Goal: Task Accomplishment & Management: Manage account settings

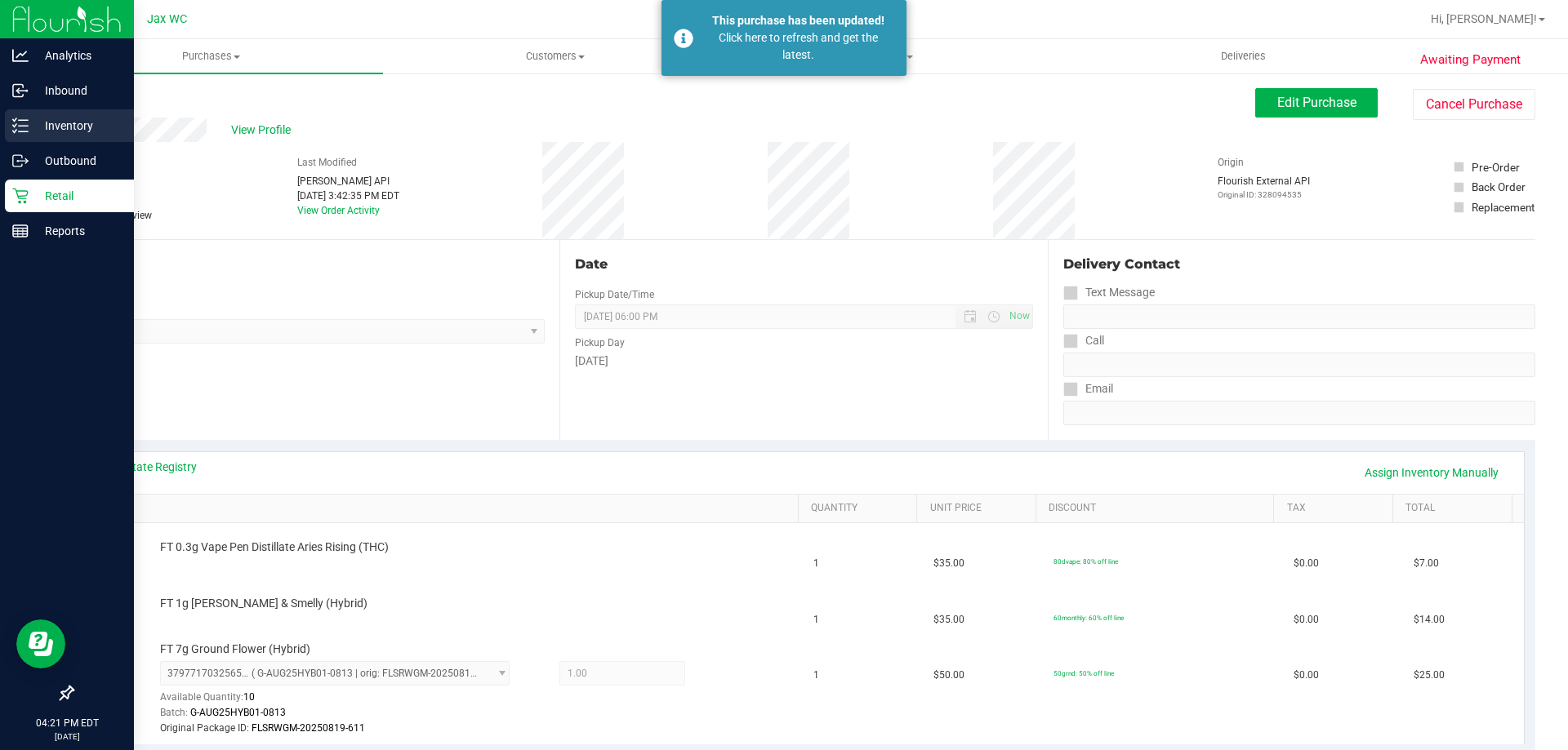
click at [33, 119] on p "Inventory" at bounding box center [78, 126] width 98 height 20
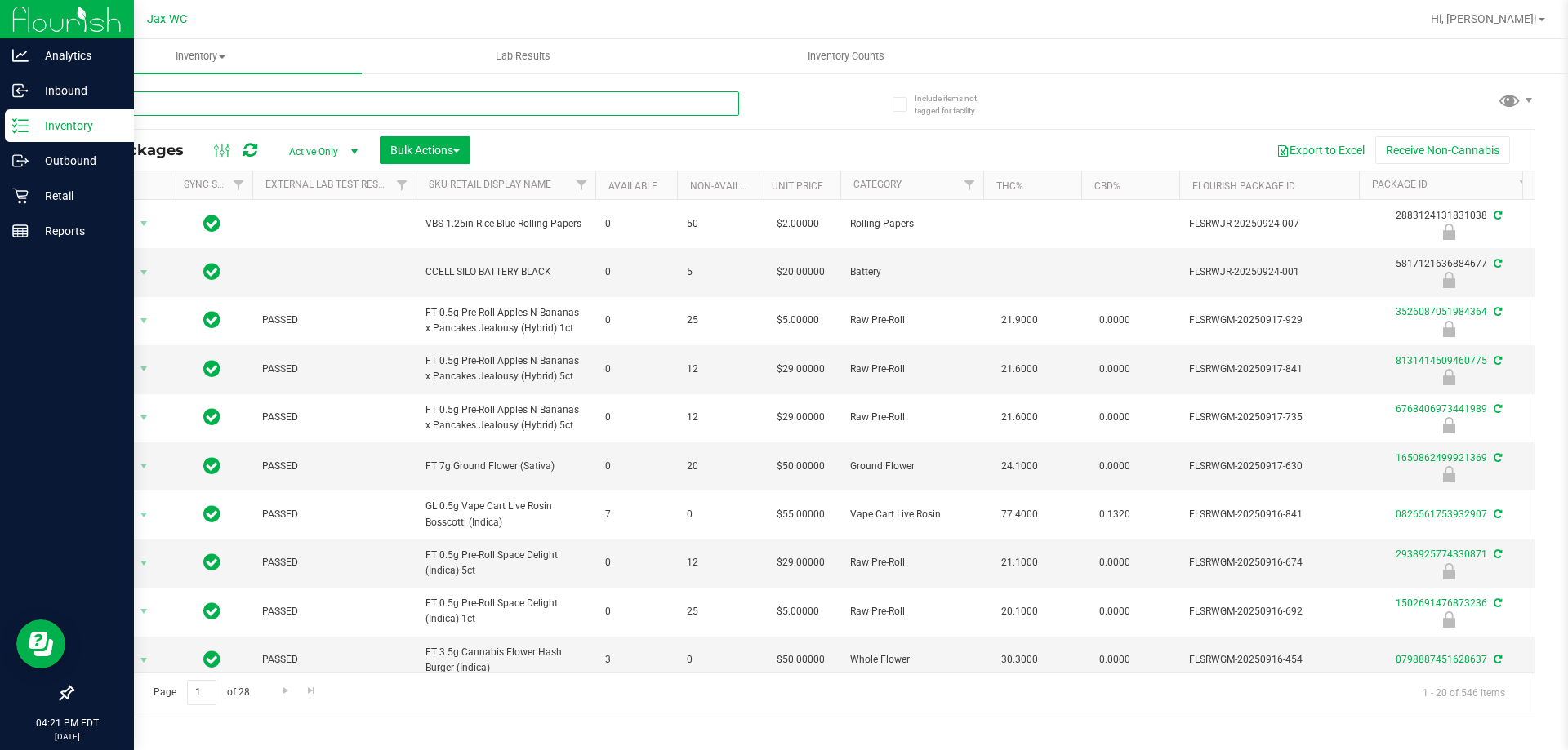
click at [284, 103] on input "text" at bounding box center [405, 104] width 667 height 25
type input "9874418490355785"
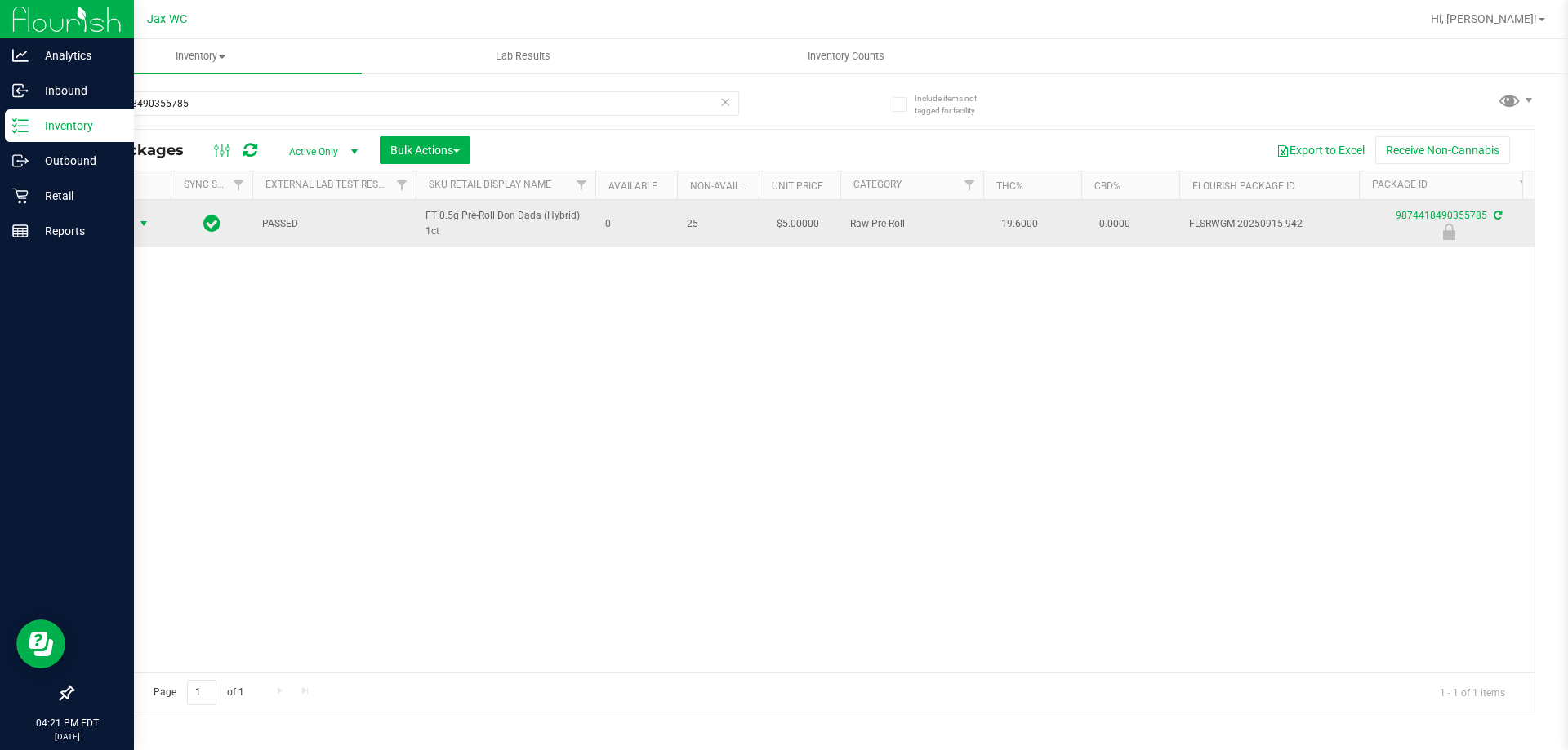
click at [143, 227] on span "select" at bounding box center [144, 223] width 13 height 13
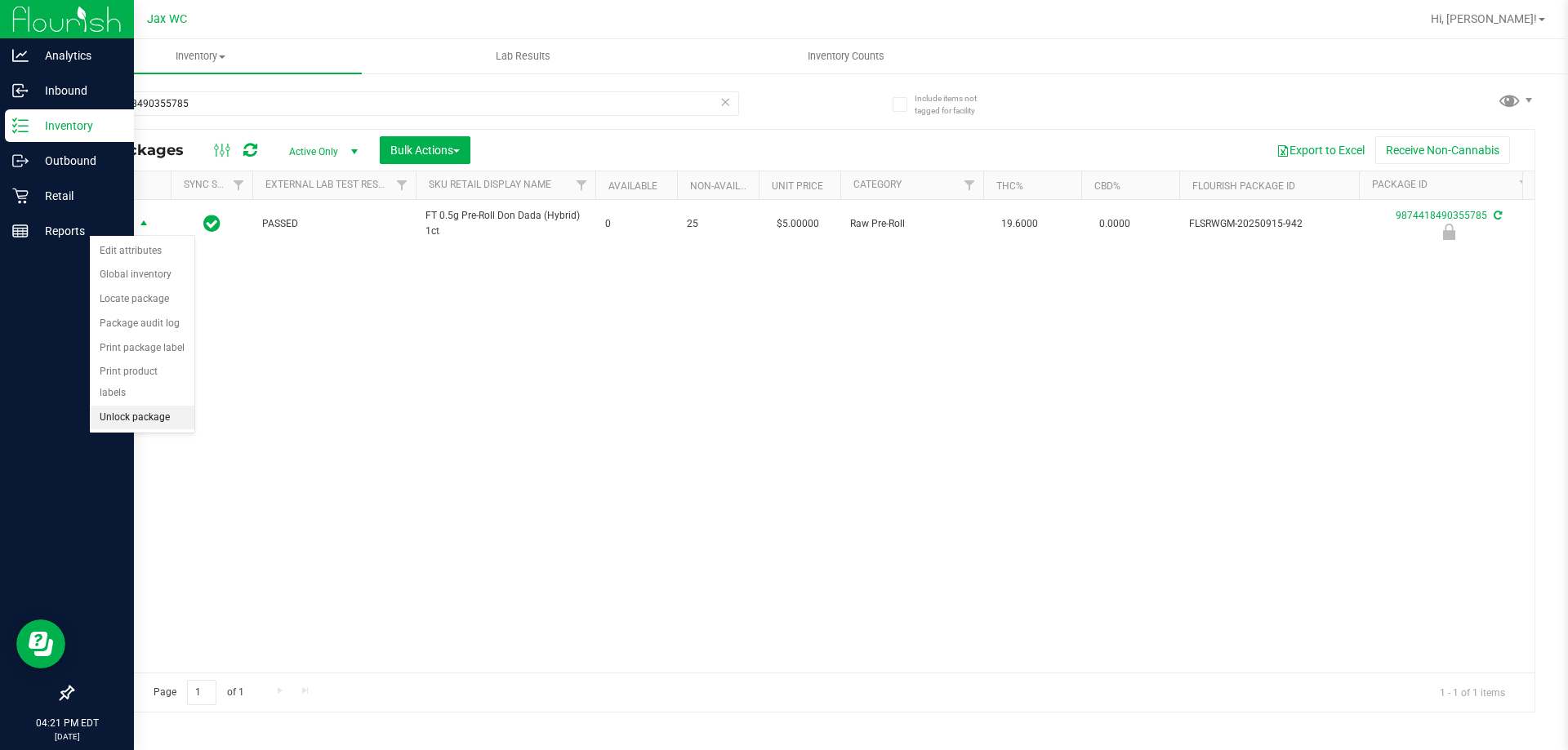
click at [178, 406] on li "Unlock package" at bounding box center [142, 418] width 105 height 25
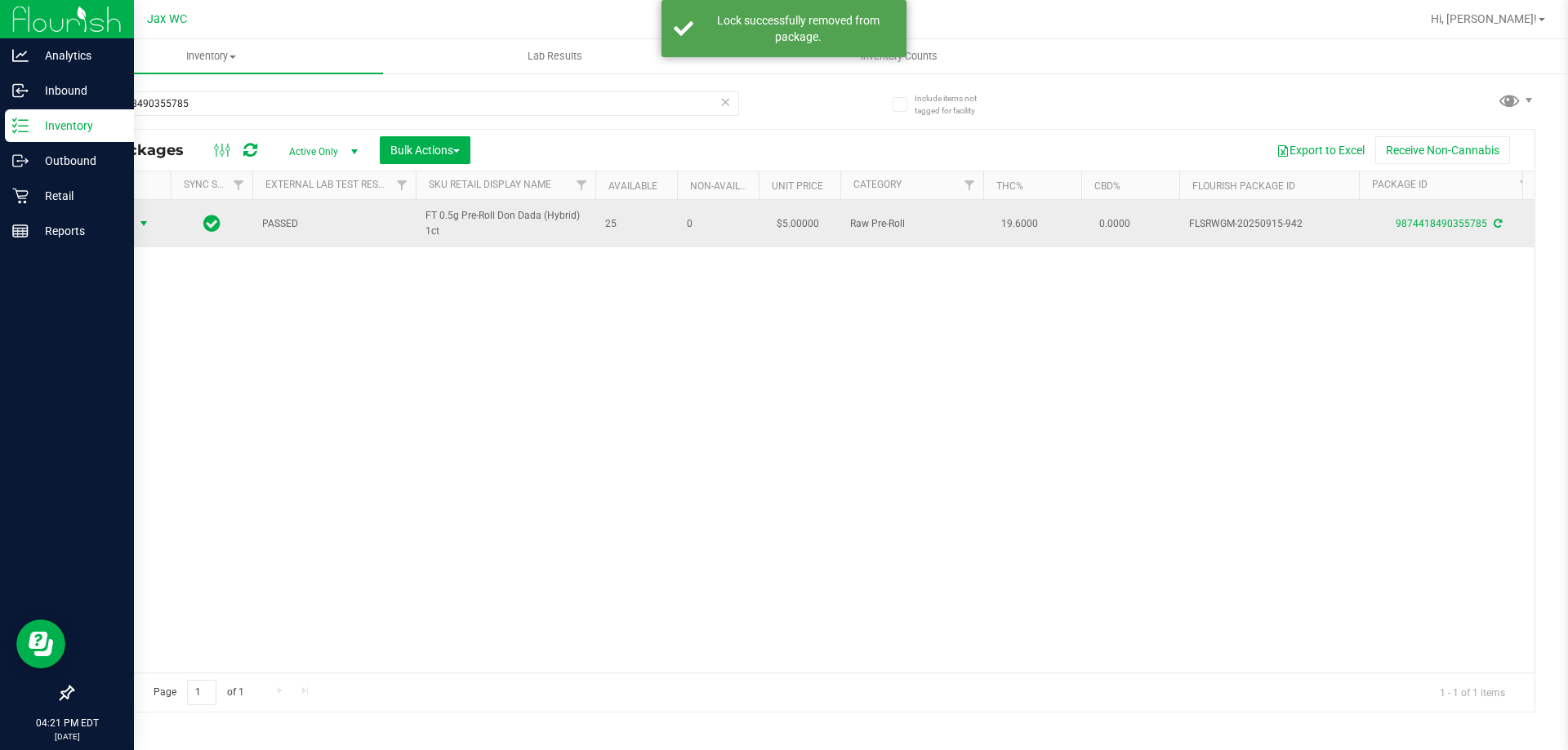
click at [139, 224] on span "select" at bounding box center [144, 223] width 13 height 13
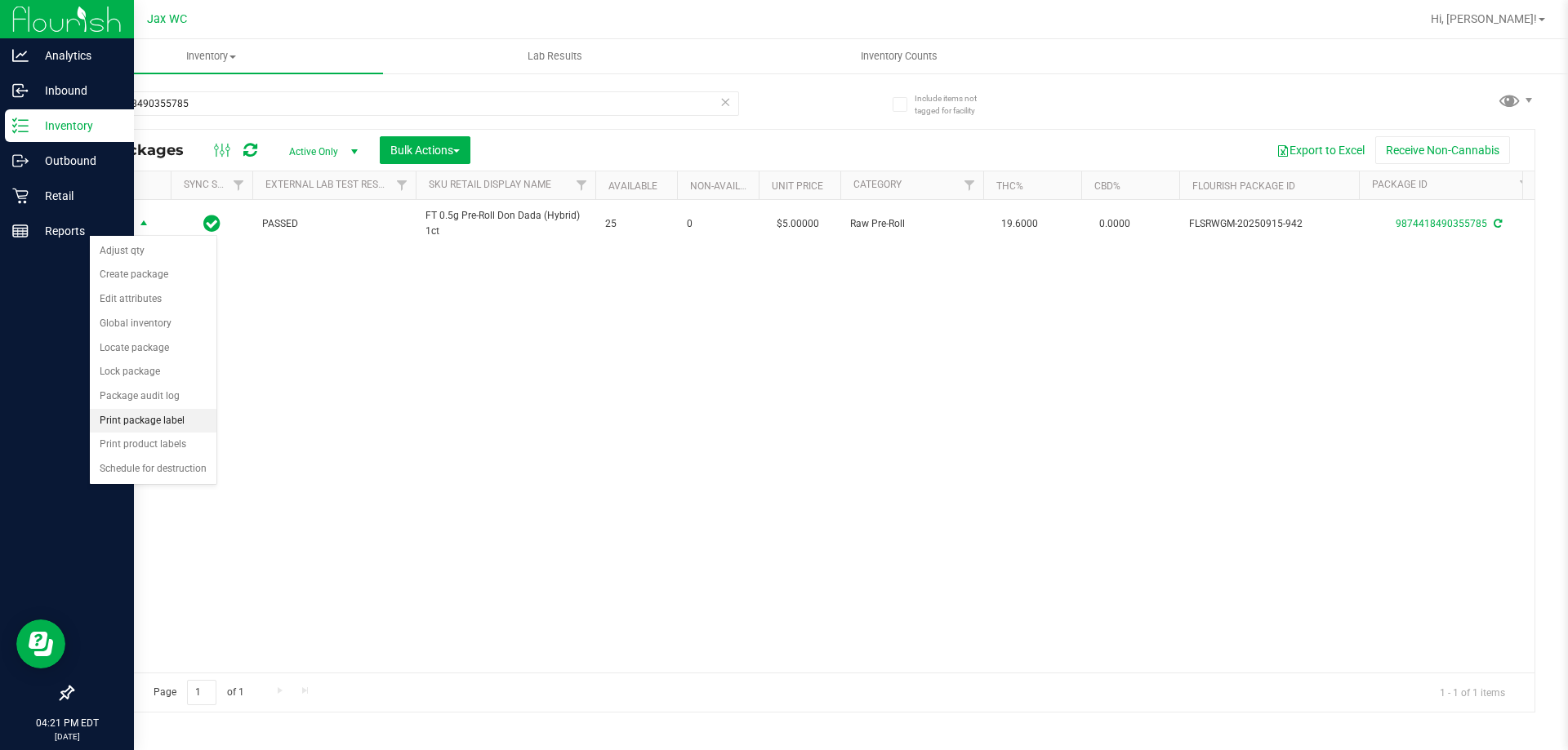
click at [203, 415] on li "Print package label" at bounding box center [153, 421] width 127 height 25
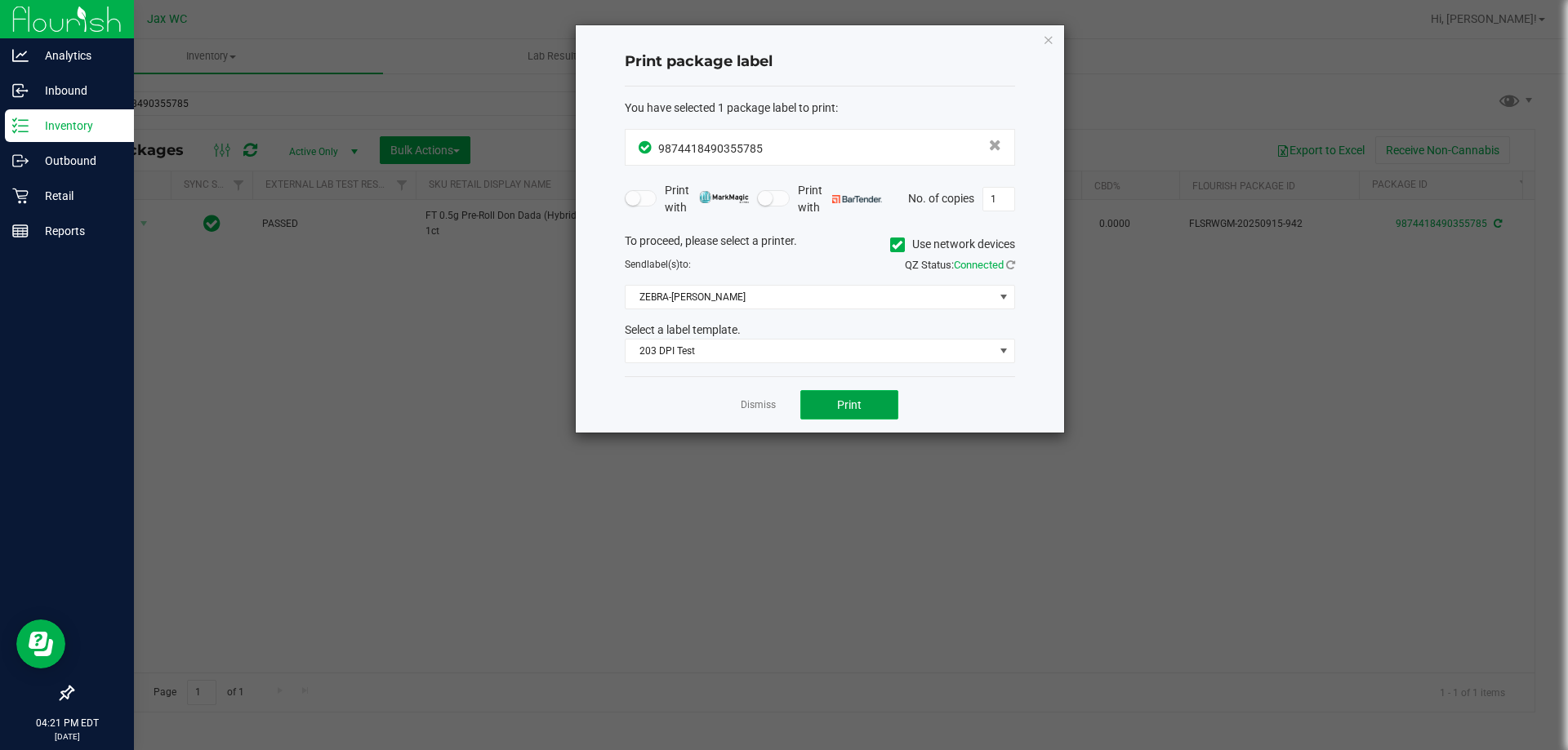
click at [847, 401] on span "Print" at bounding box center [849, 405] width 25 height 13
click at [764, 406] on link "Dismiss" at bounding box center [758, 405] width 35 height 14
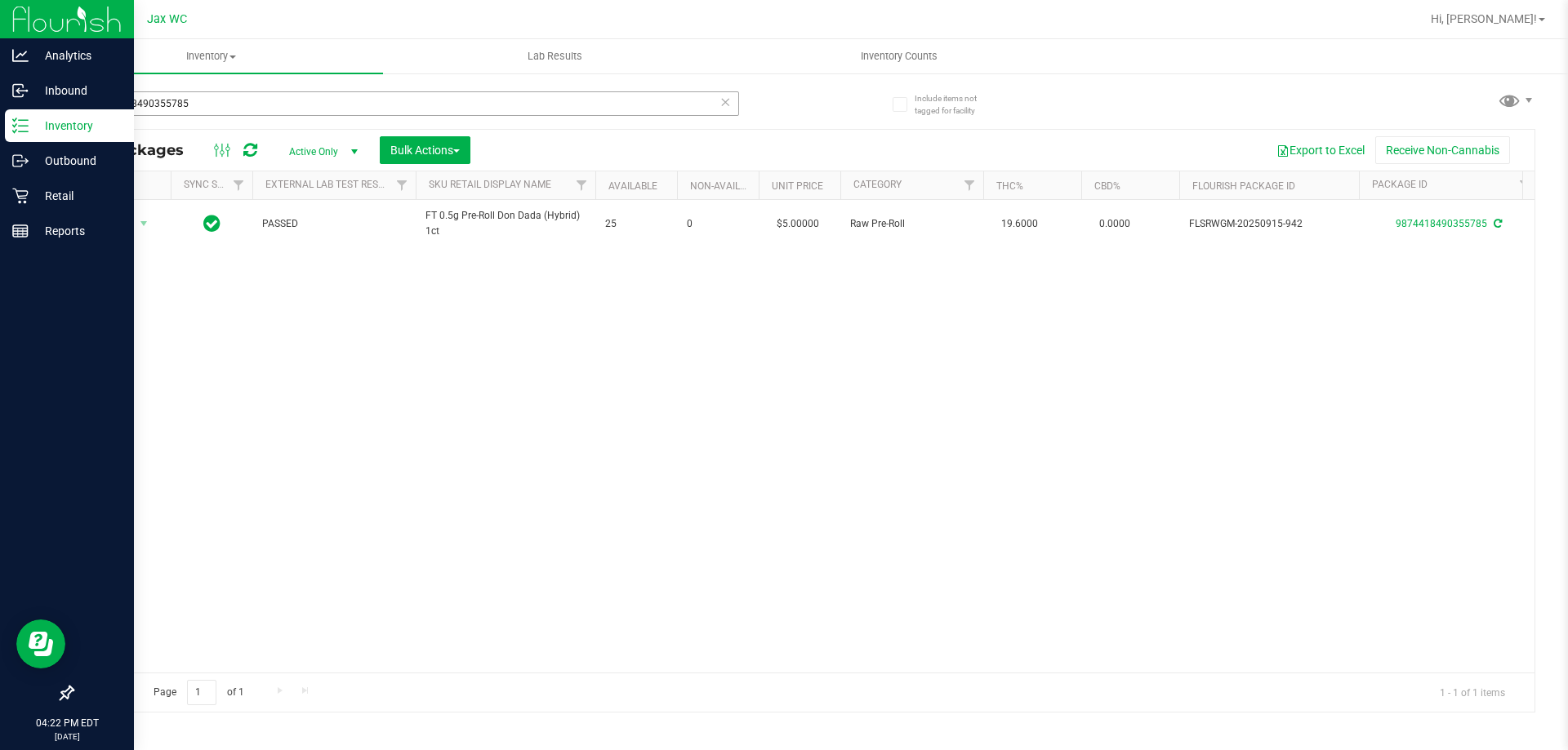
drag, startPoint x: 303, startPoint y: 89, endPoint x: 304, endPoint y: 99, distance: 10.0
click at [303, 92] on div "9874418490355785" at bounding box center [438, 103] width 732 height 52
click at [305, 103] on input "9874418490355785" at bounding box center [405, 104] width 667 height 25
click at [303, 103] on input "9874418490355785" at bounding box center [405, 104] width 667 height 25
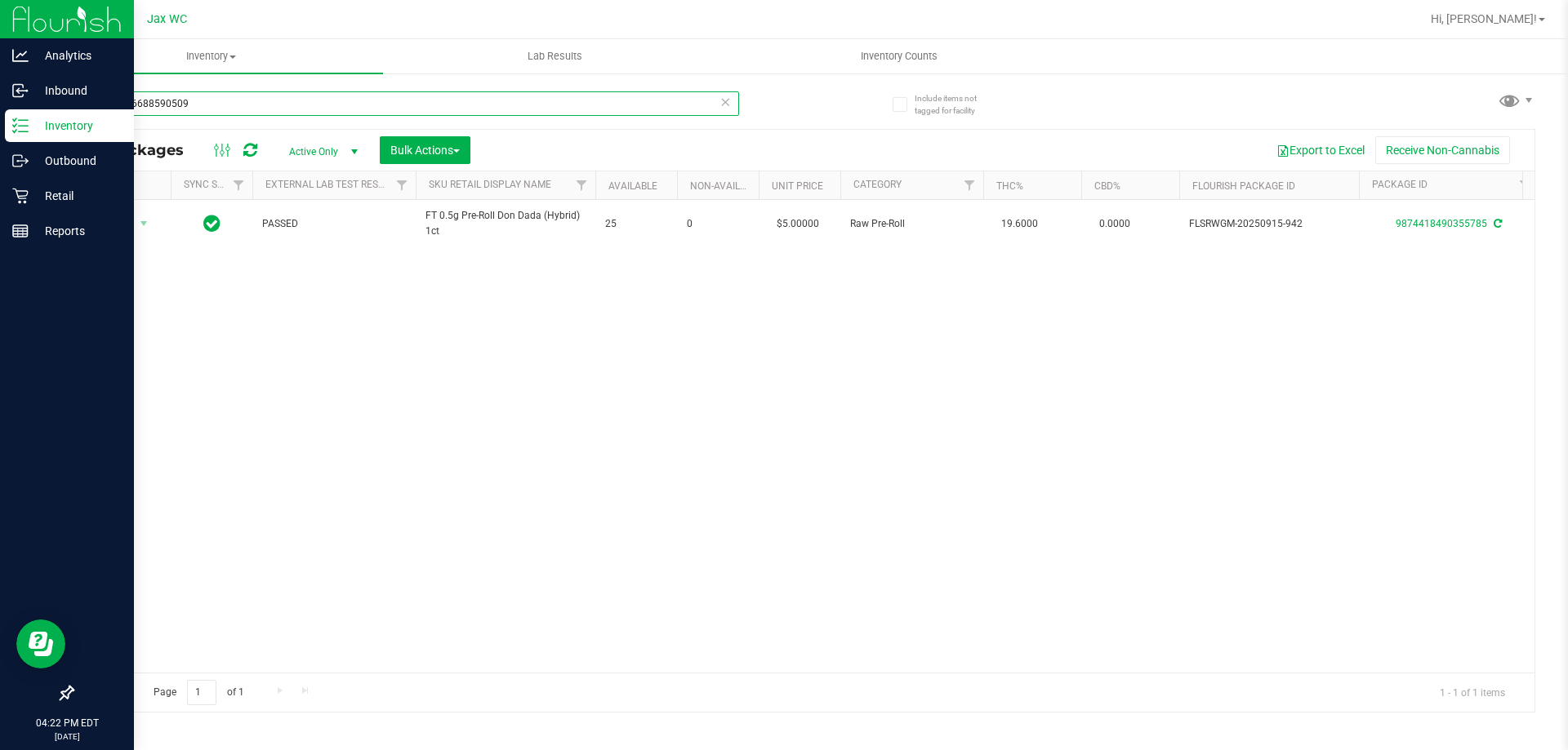
type input "1764256688590509"
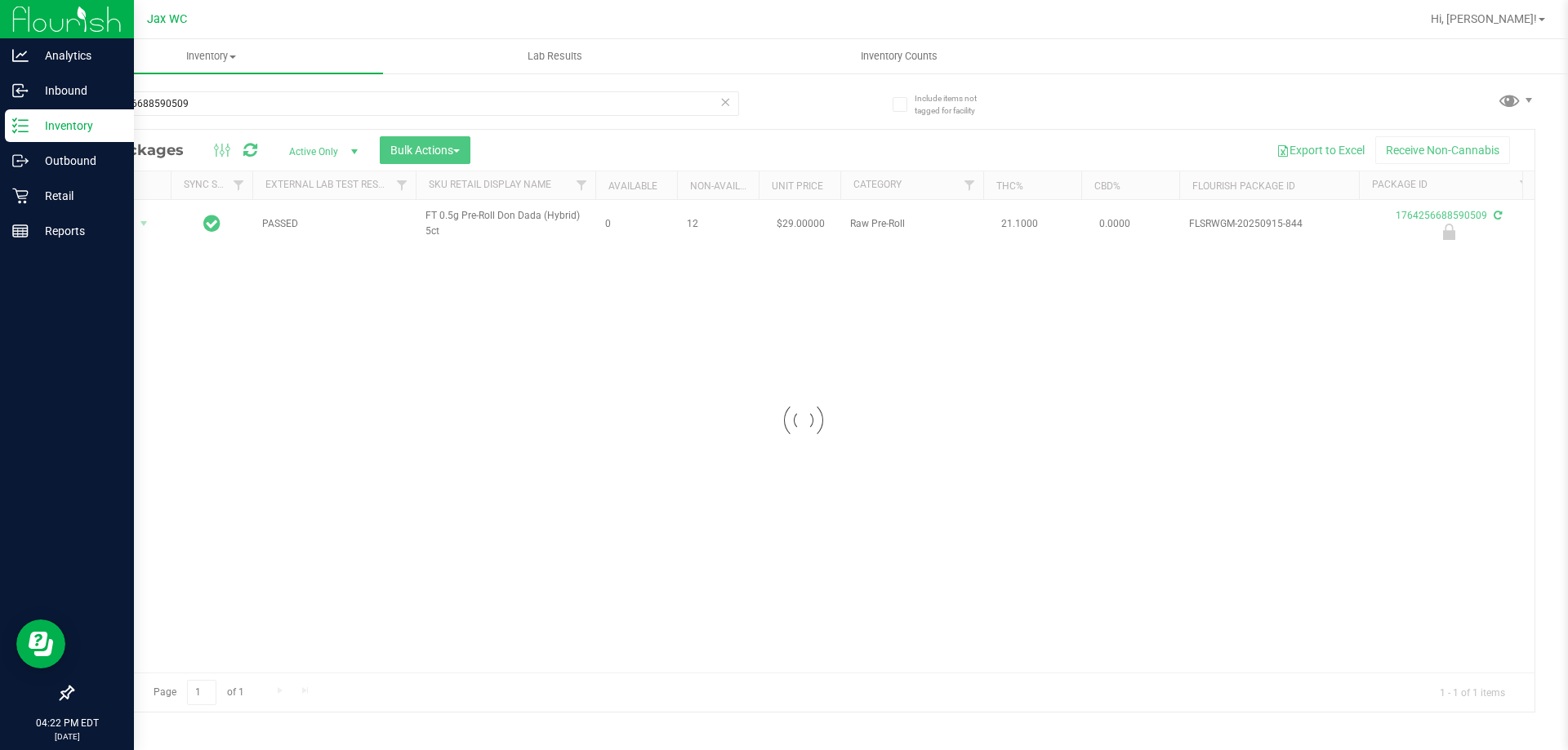
click at [129, 222] on div at bounding box center [804, 420] width 1462 height 582
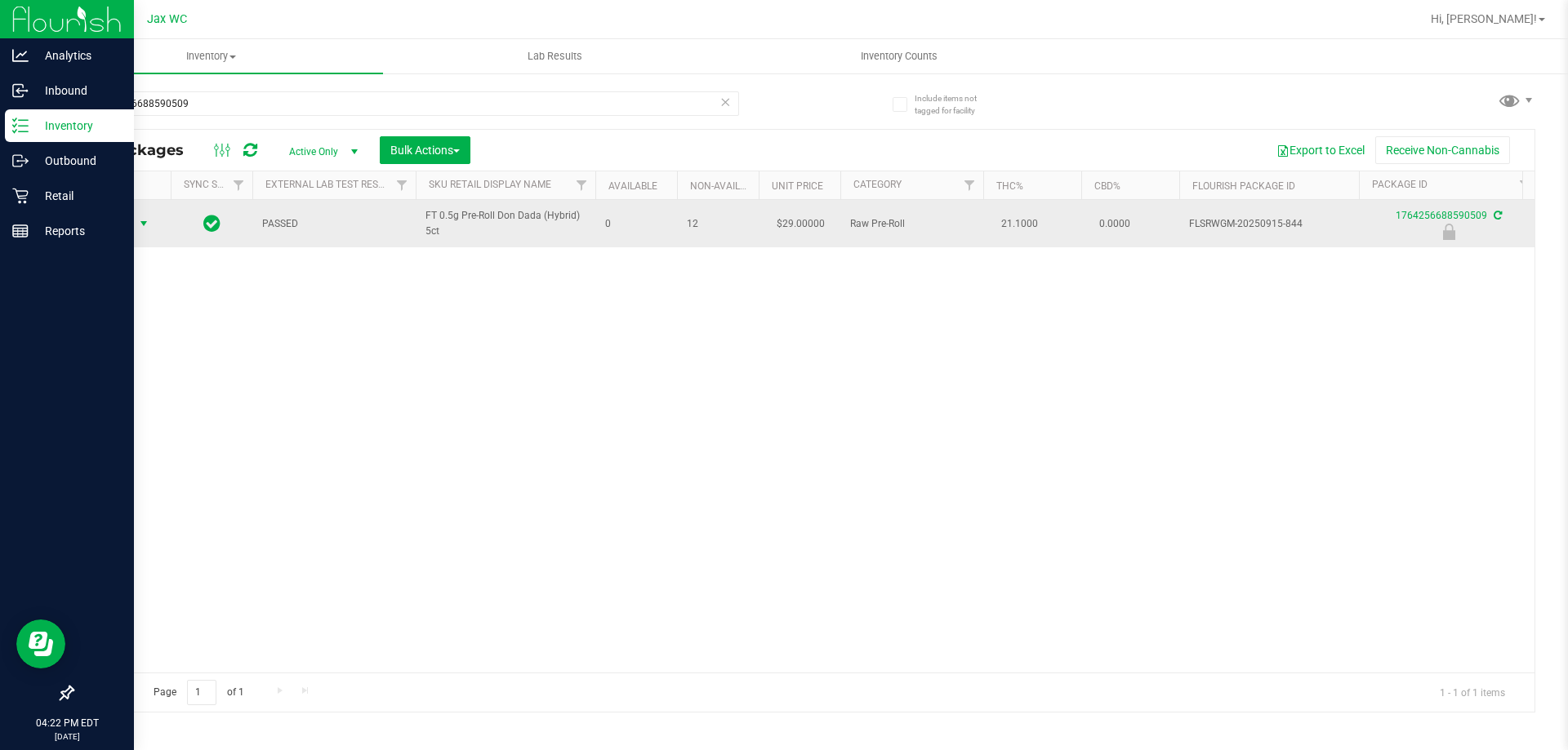
click at [129, 227] on span "Action" at bounding box center [111, 223] width 44 height 23
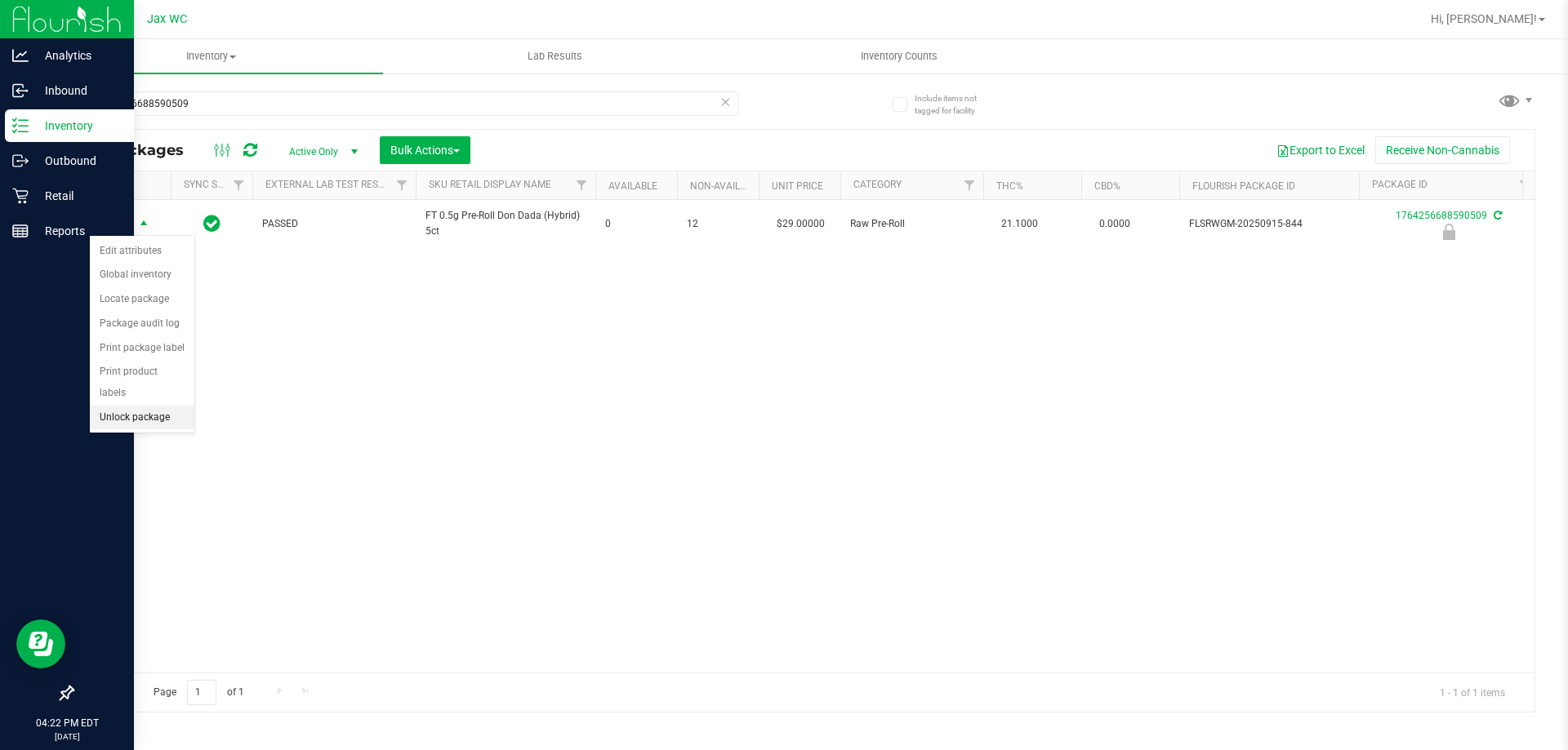
click at [129, 406] on li "Unlock package" at bounding box center [142, 418] width 105 height 25
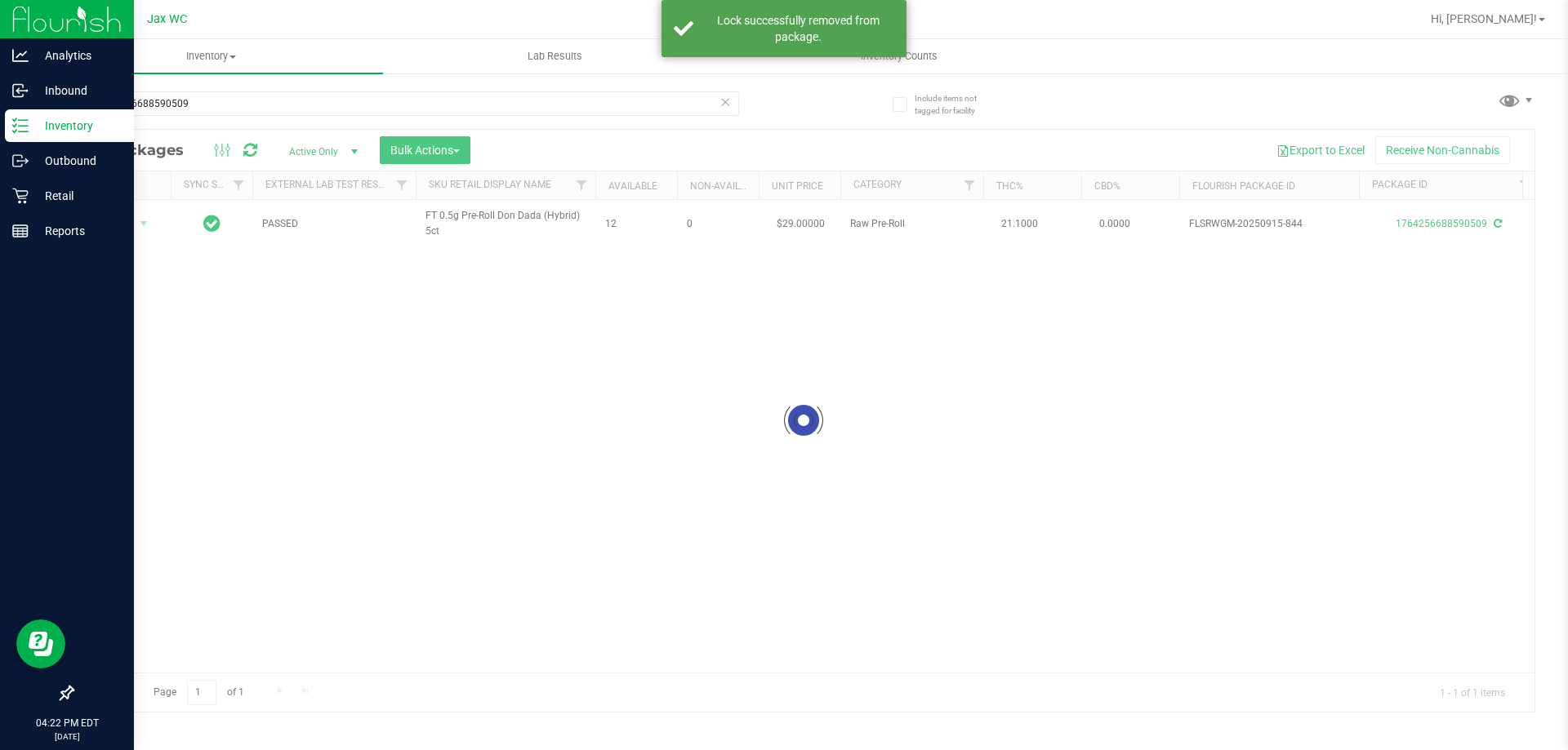
click at [132, 225] on div at bounding box center [804, 420] width 1462 height 582
click at [132, 225] on span "Action" at bounding box center [111, 223] width 44 height 23
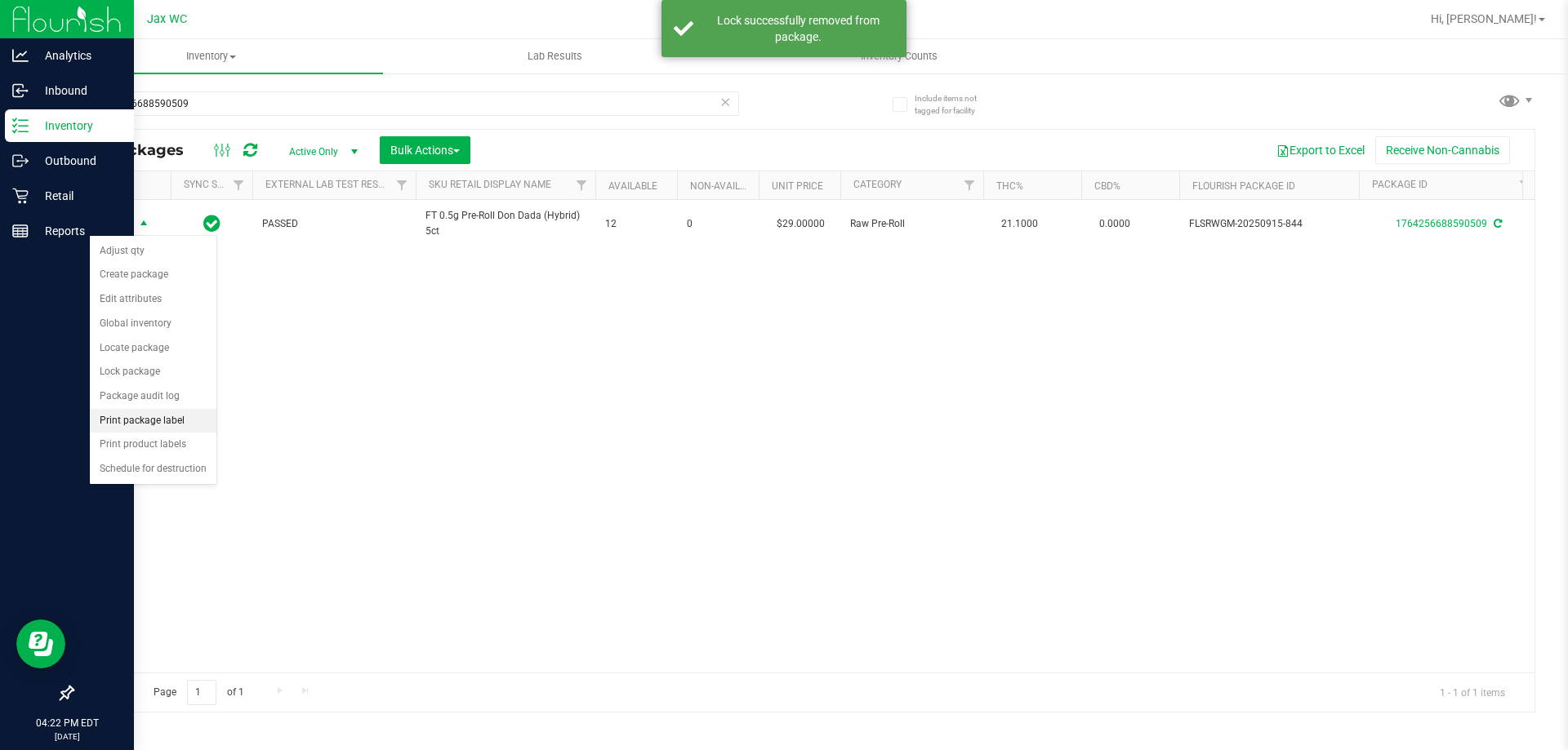
click at [142, 423] on li "Print package label" at bounding box center [153, 421] width 127 height 25
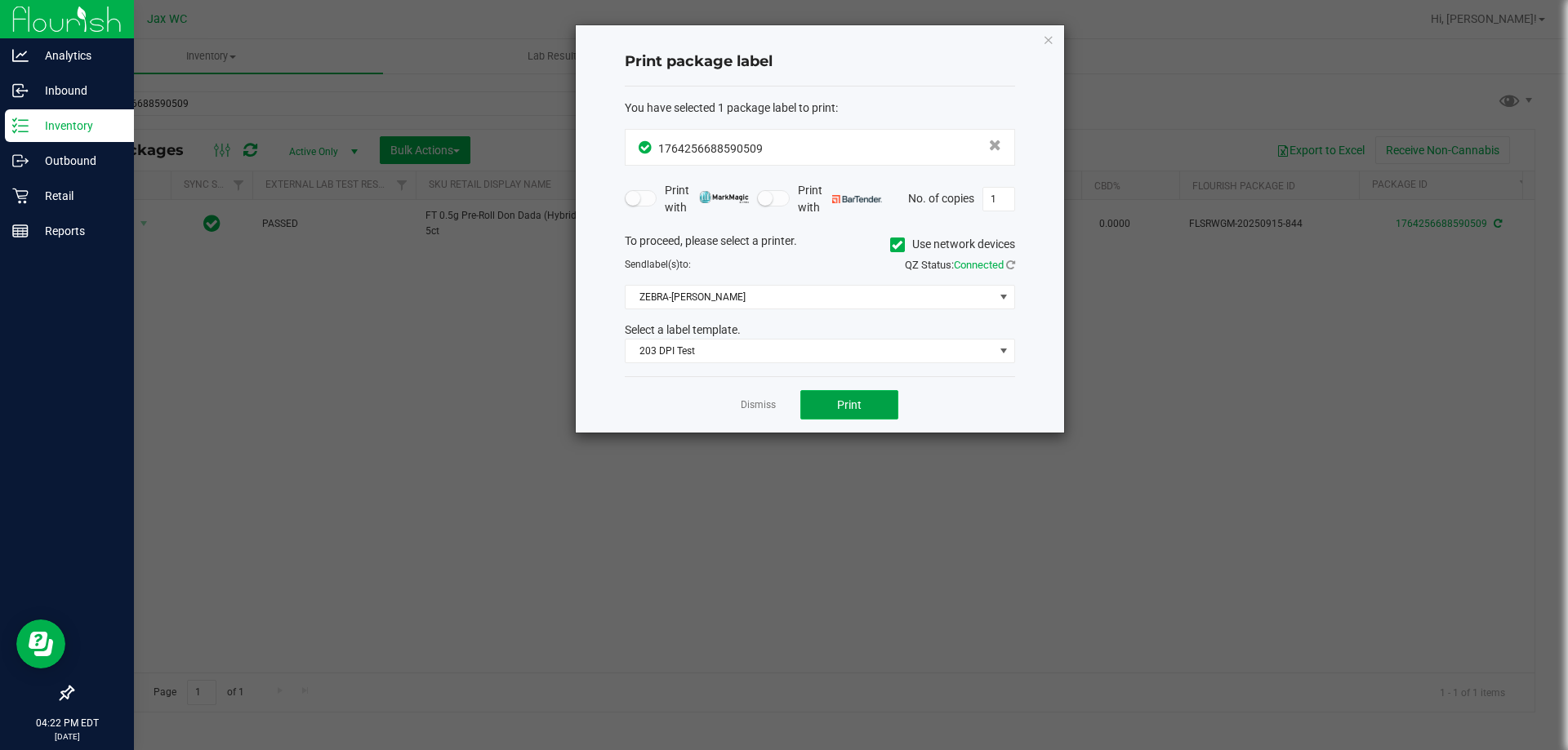
click at [866, 401] on button "Print" at bounding box center [849, 405] width 98 height 29
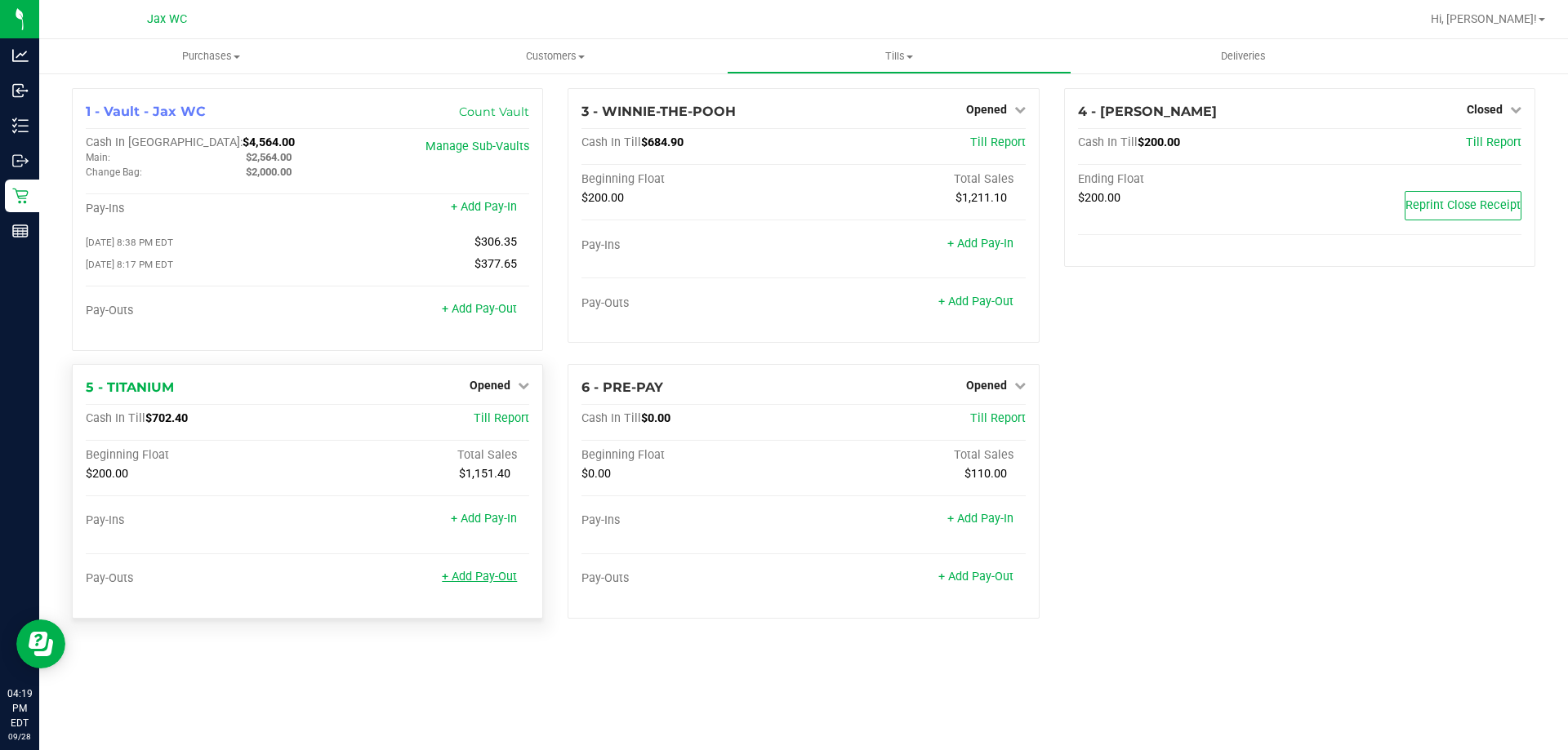
click at [484, 569] on div "+ Add Pay-Out" at bounding box center [480, 566] width 75 height 35
click at [492, 582] on link "+ Add Pay-Out" at bounding box center [480, 576] width 75 height 14
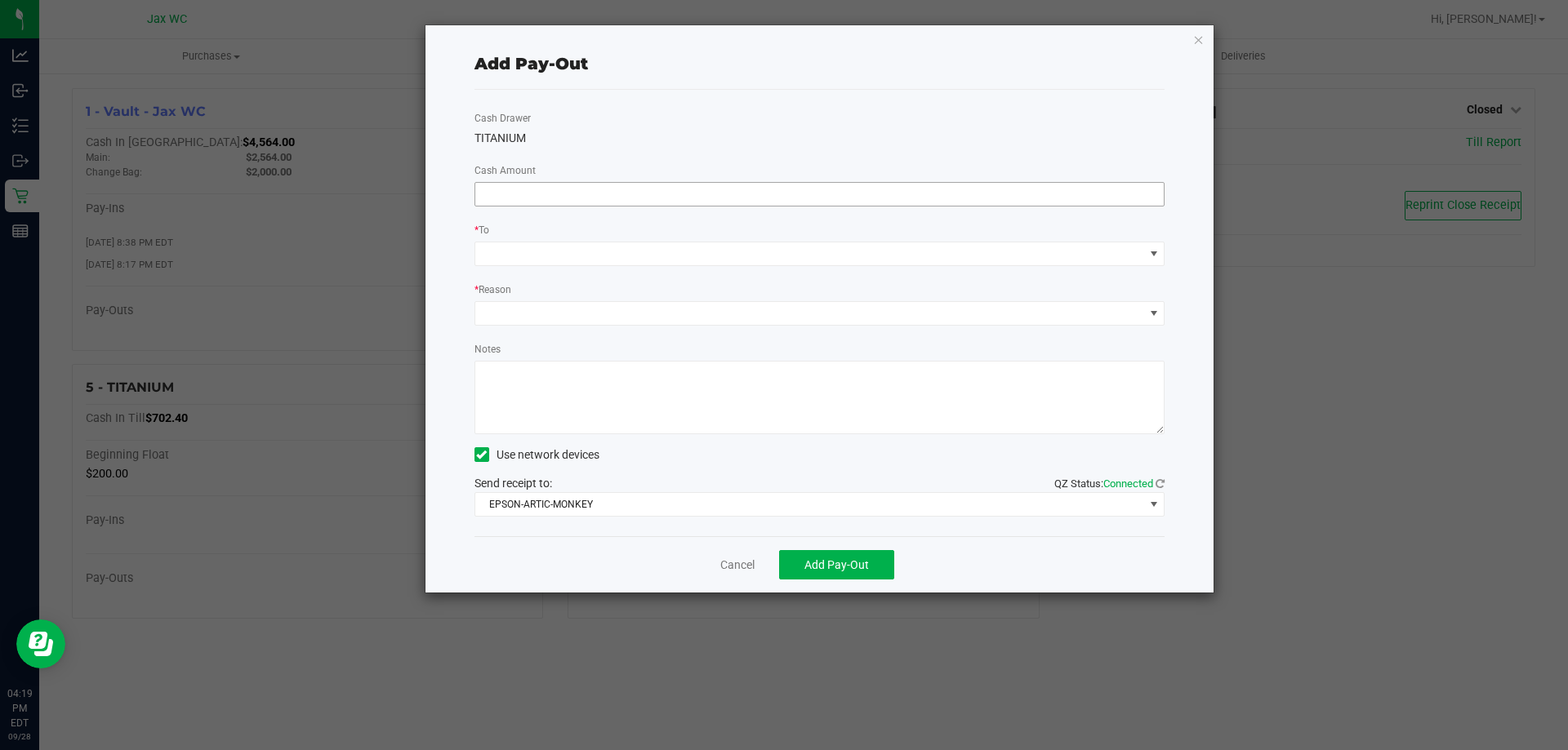
click at [586, 190] on input at bounding box center [820, 194] width 689 height 23
type input "$500.00"
click at [606, 255] on div "* To" at bounding box center [820, 243] width 715 height 45
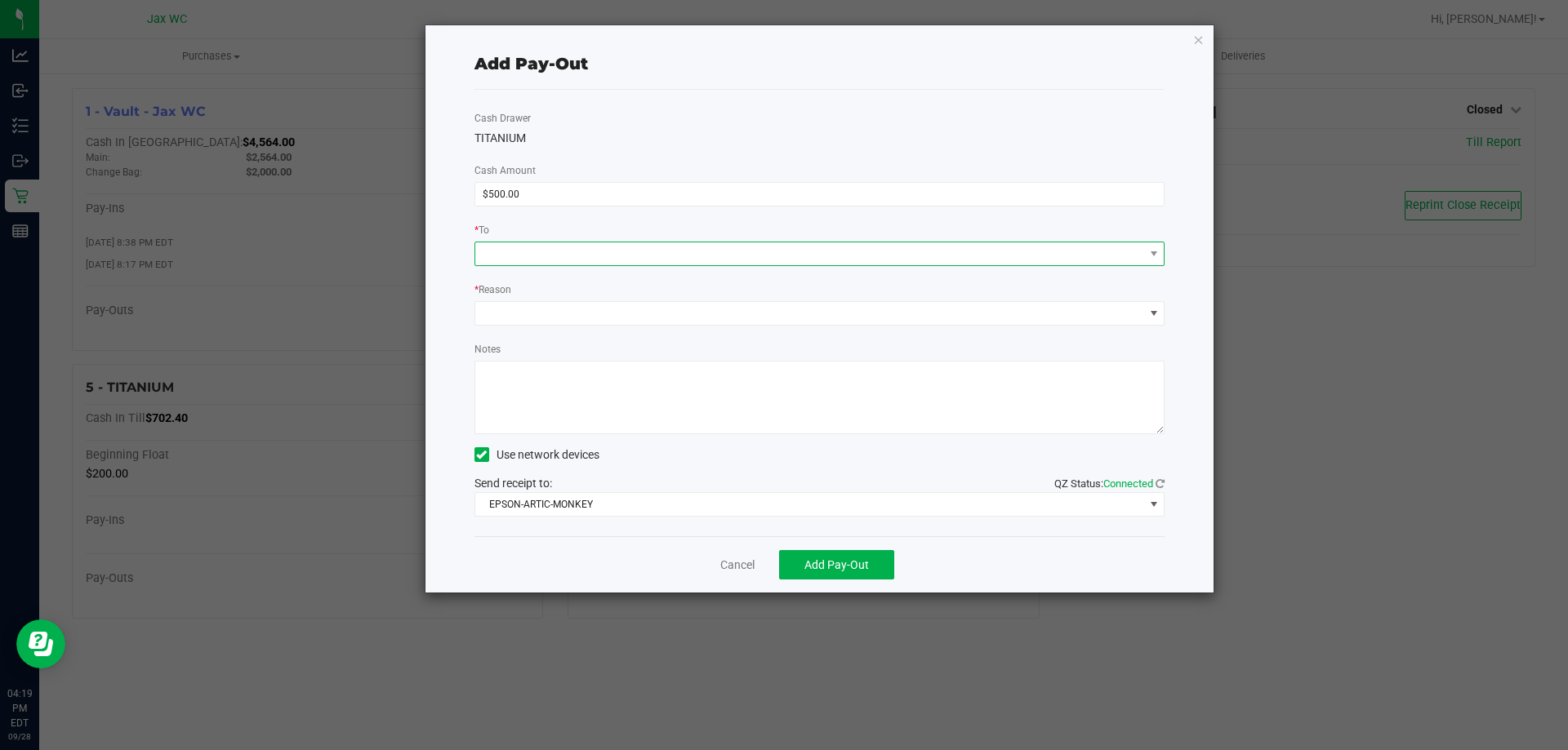
click at [606, 255] on span at bounding box center [809, 254] width 669 height 23
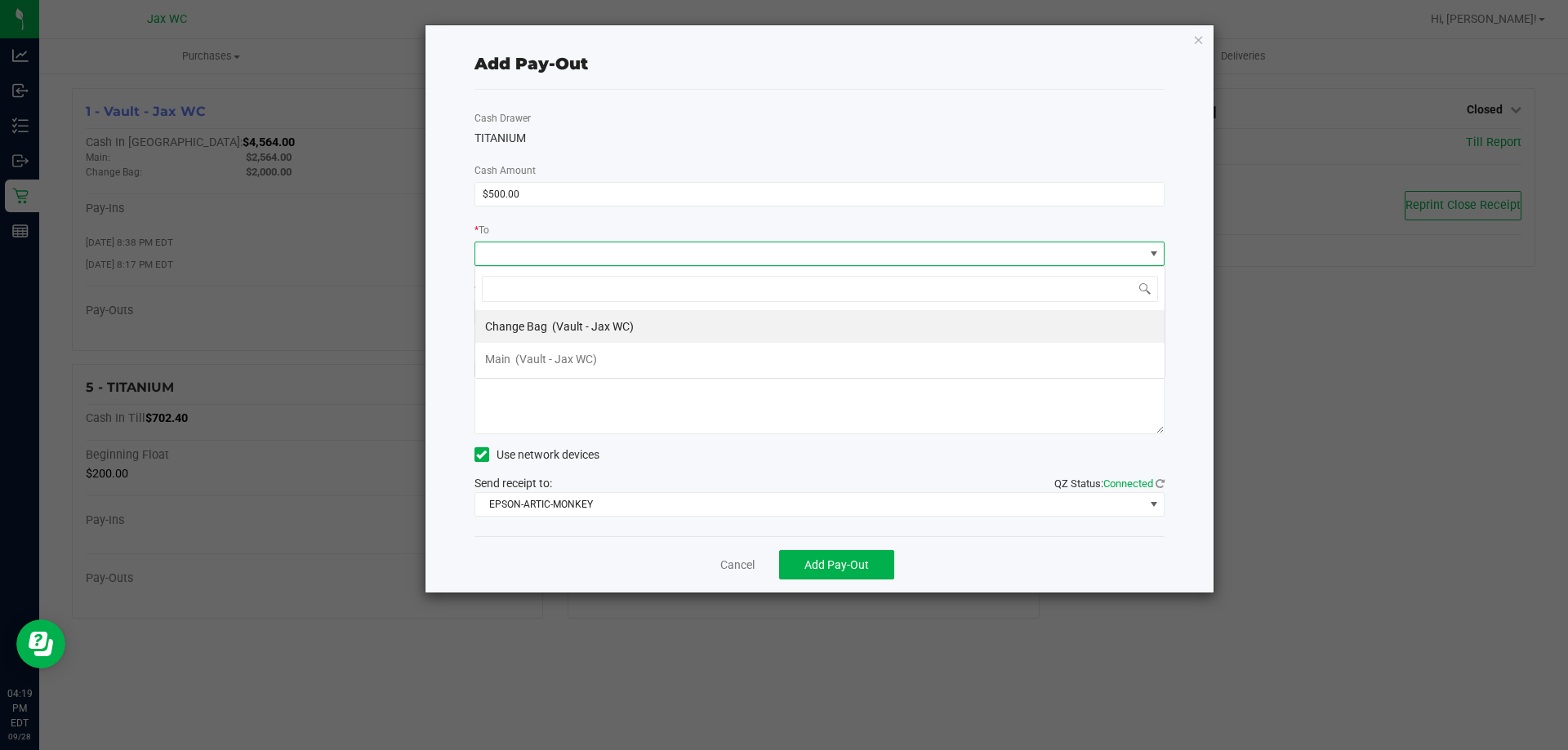
scroll to position [25, 690]
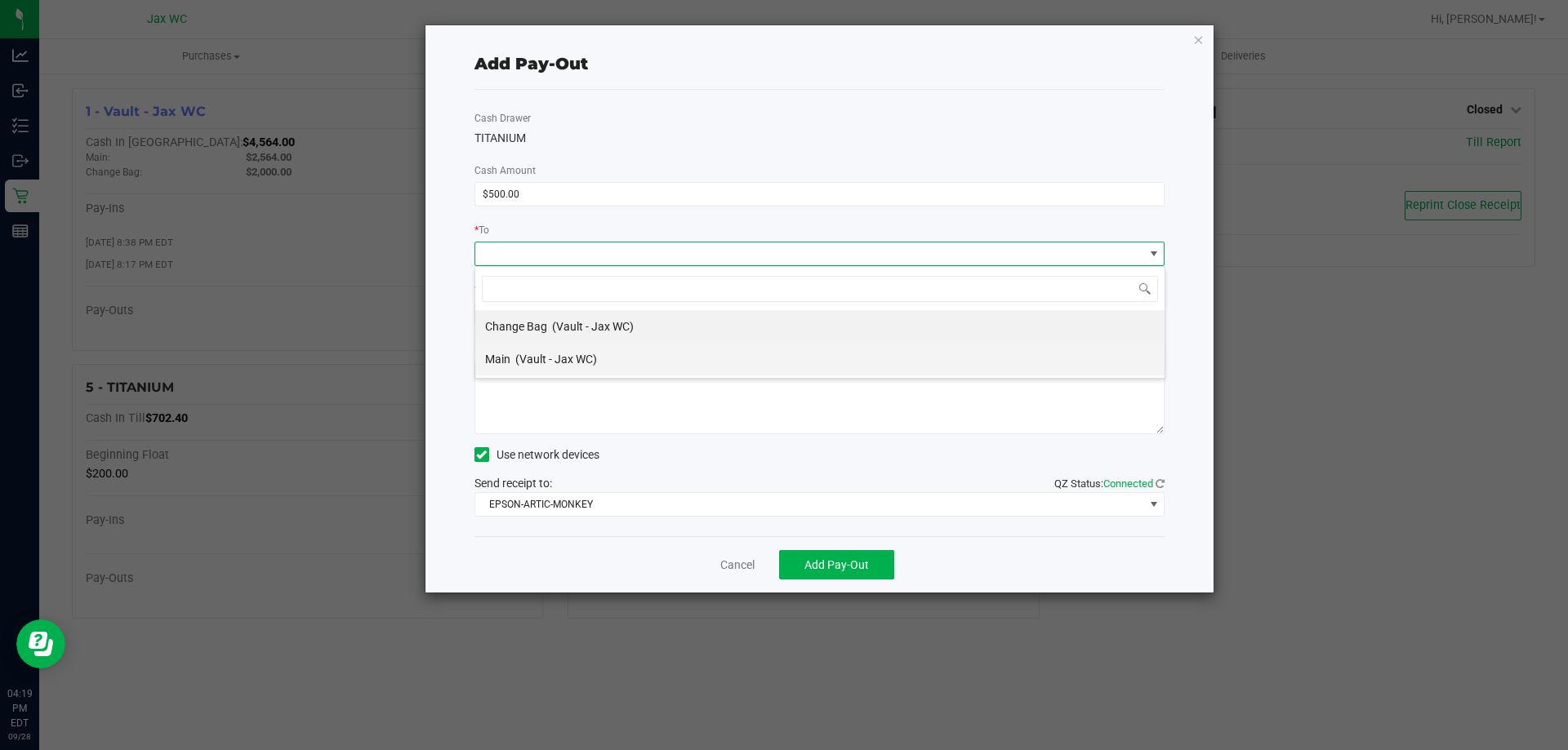
click at [596, 362] on span "(Vault - Jax WC)" at bounding box center [556, 359] width 82 height 13
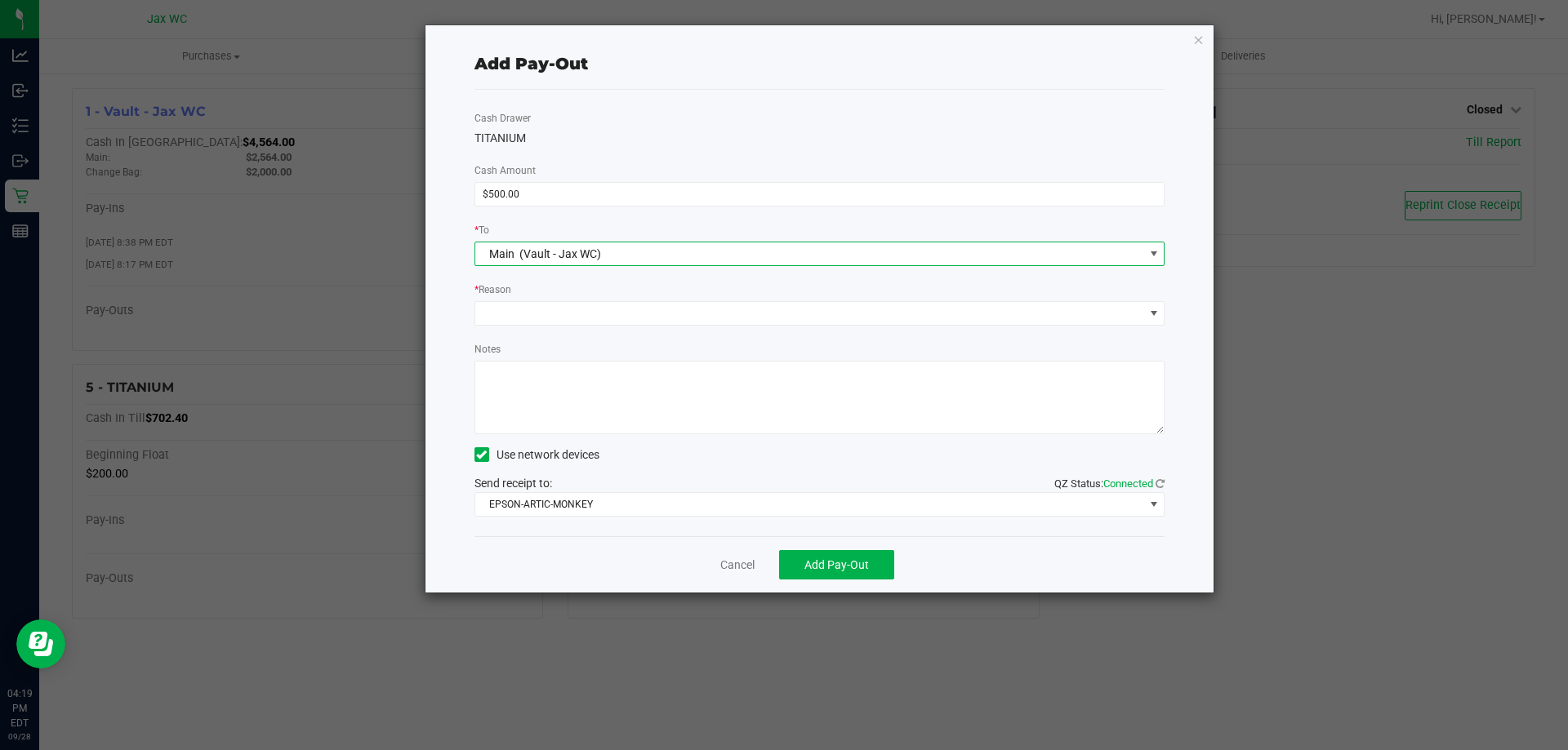
click at [570, 329] on div "Cash Drawer TITANIUM Cash Amount $500.00 * To Main (Vault - Jax WC) * Reason No…" at bounding box center [820, 313] width 691 height 447
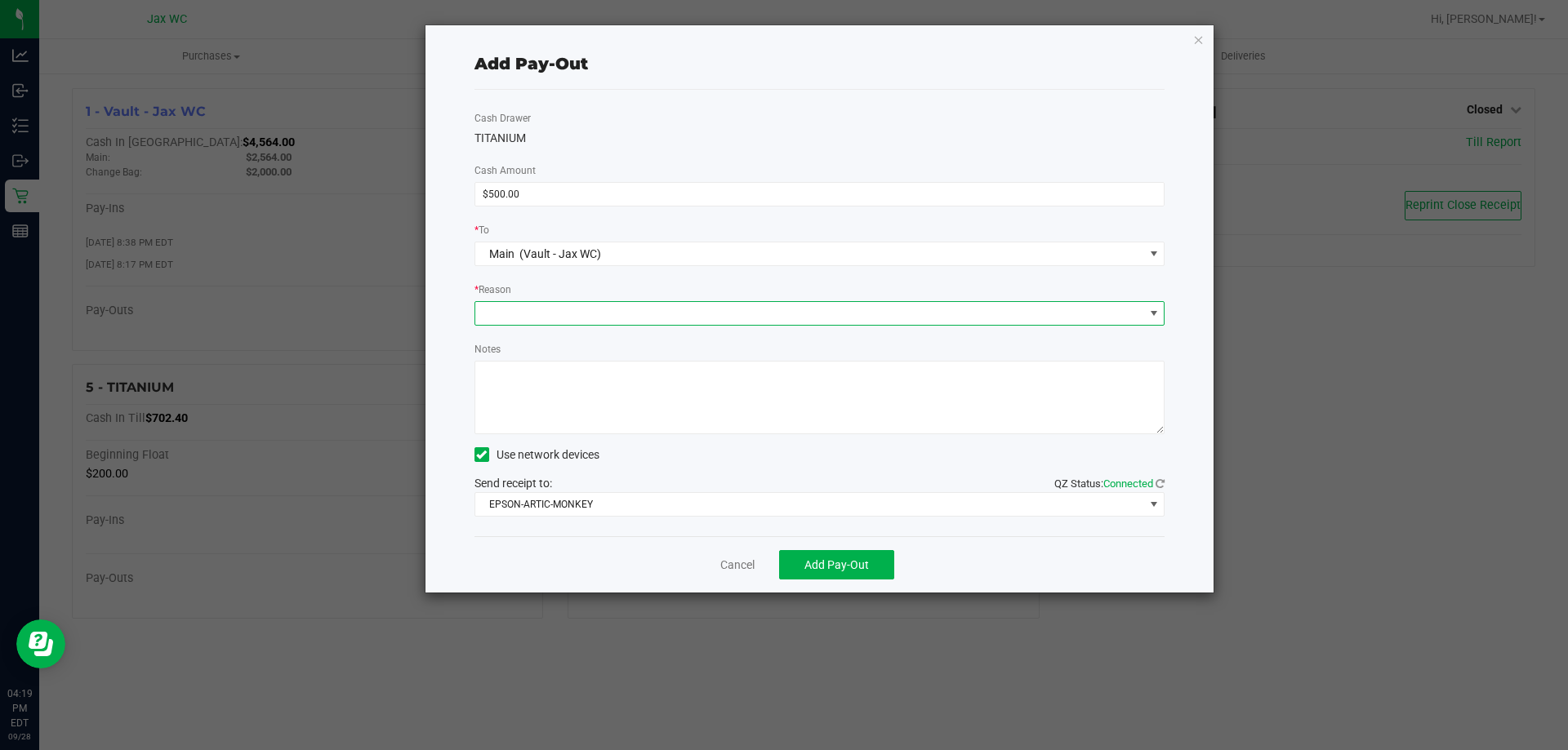
click at [568, 321] on span at bounding box center [809, 313] width 669 height 23
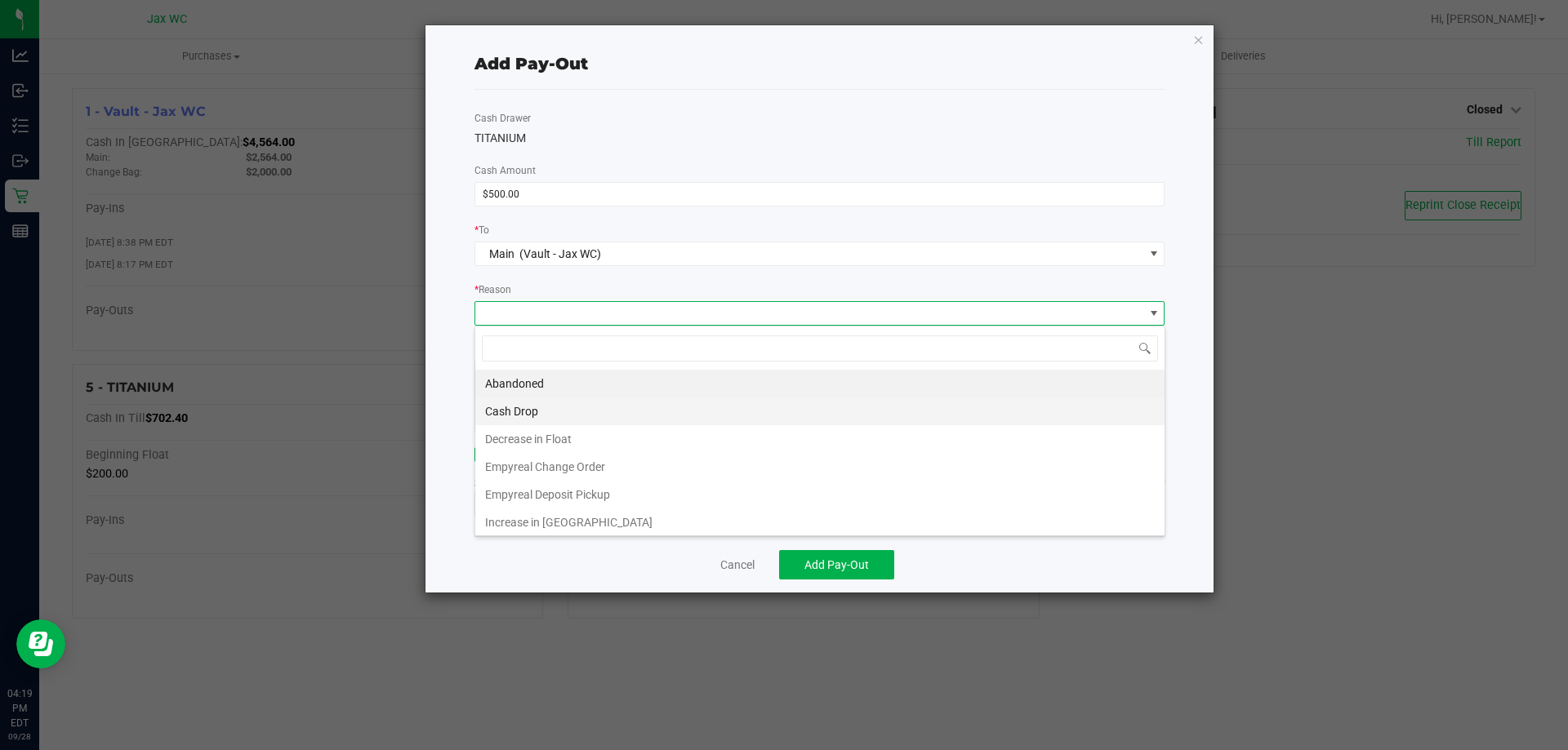
click at [561, 413] on li "Cash Drop" at bounding box center [820, 411] width 689 height 28
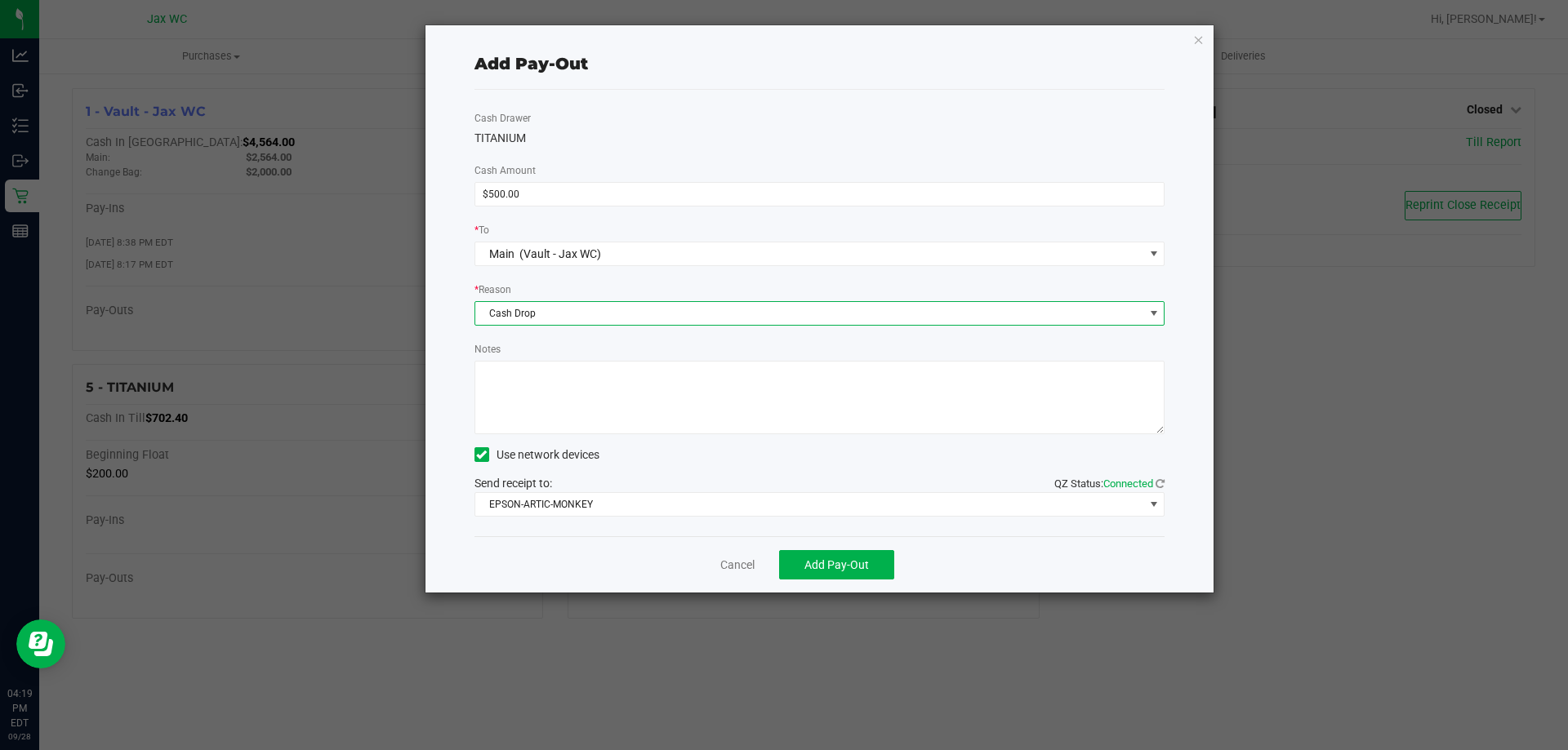
click at [551, 388] on textarea "Notes" at bounding box center [820, 397] width 691 height 74
type textarea "A.S."
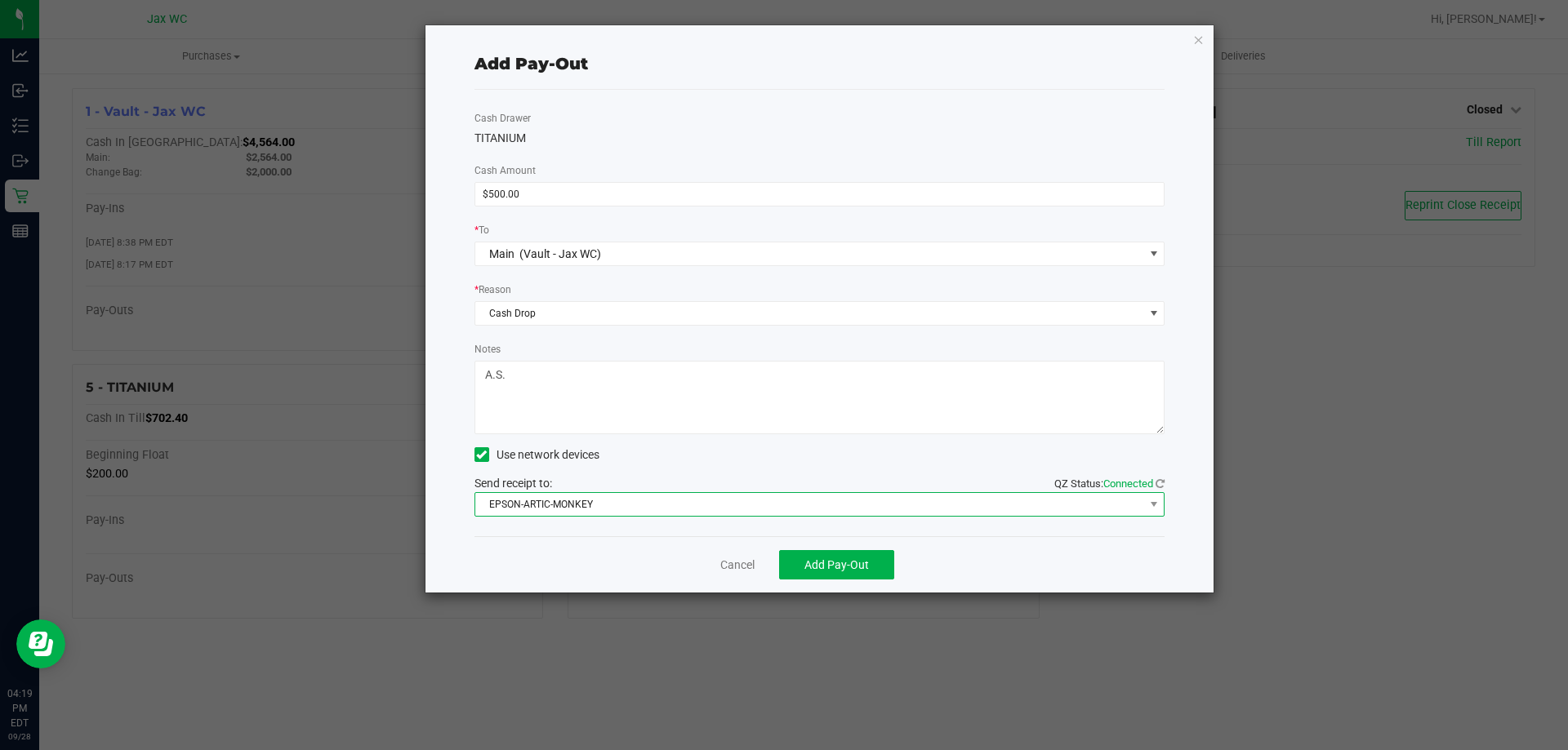
click at [578, 500] on span "EPSON-ARTIC-MONKEY" at bounding box center [809, 505] width 669 height 23
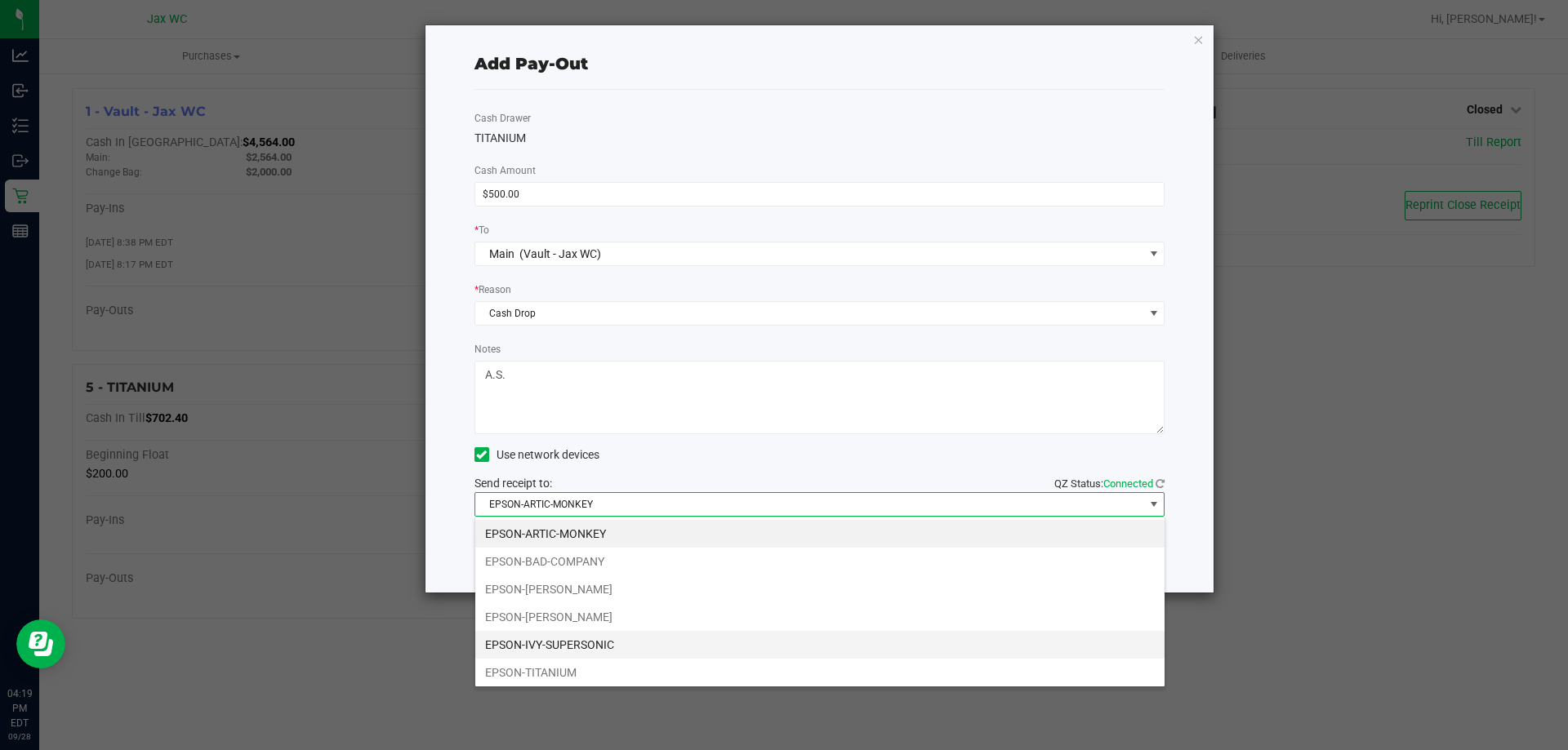
click at [622, 637] on li "EPSON-IVY-SUPERSONIC" at bounding box center [820, 644] width 689 height 28
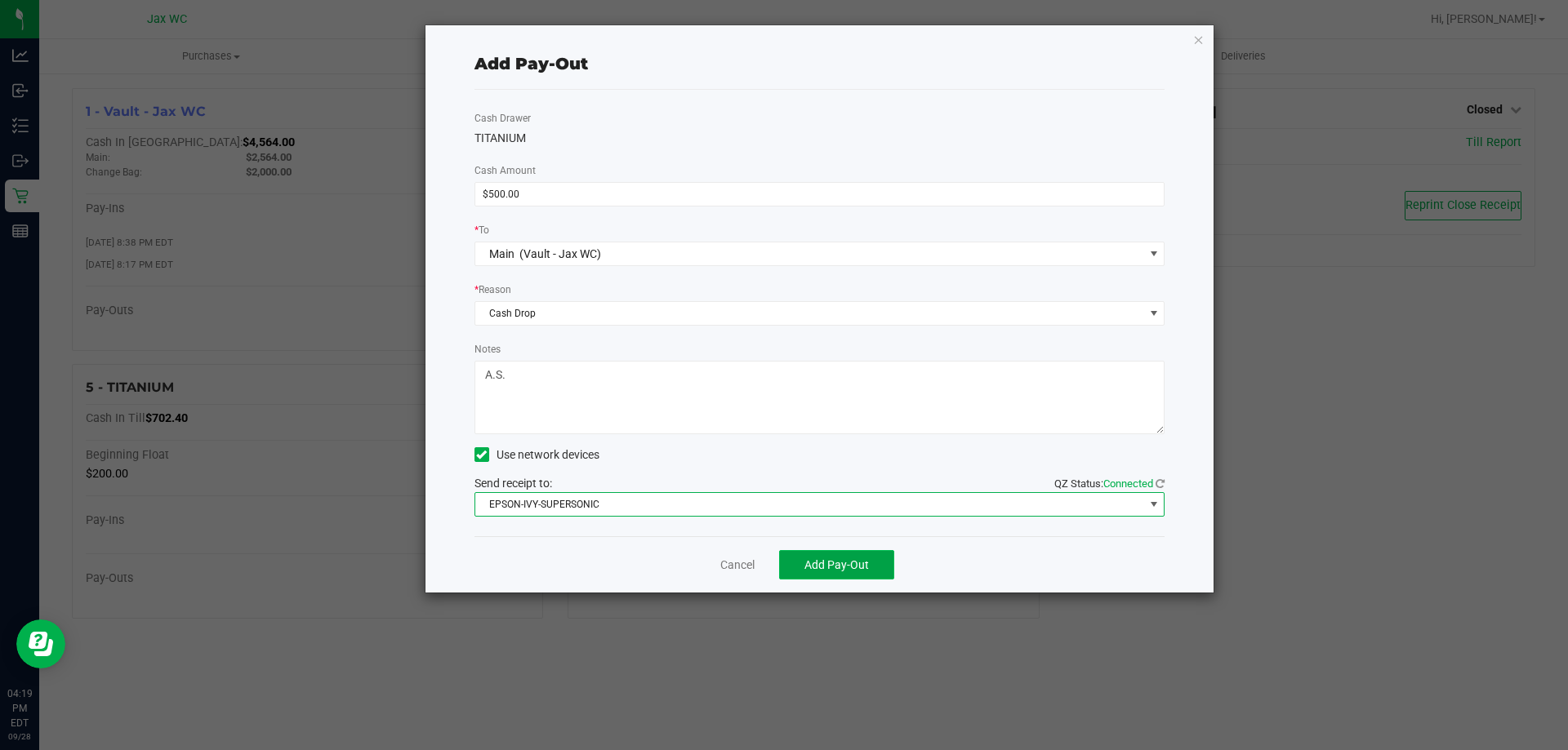
click at [851, 566] on span "Add Pay-Out" at bounding box center [836, 564] width 65 height 13
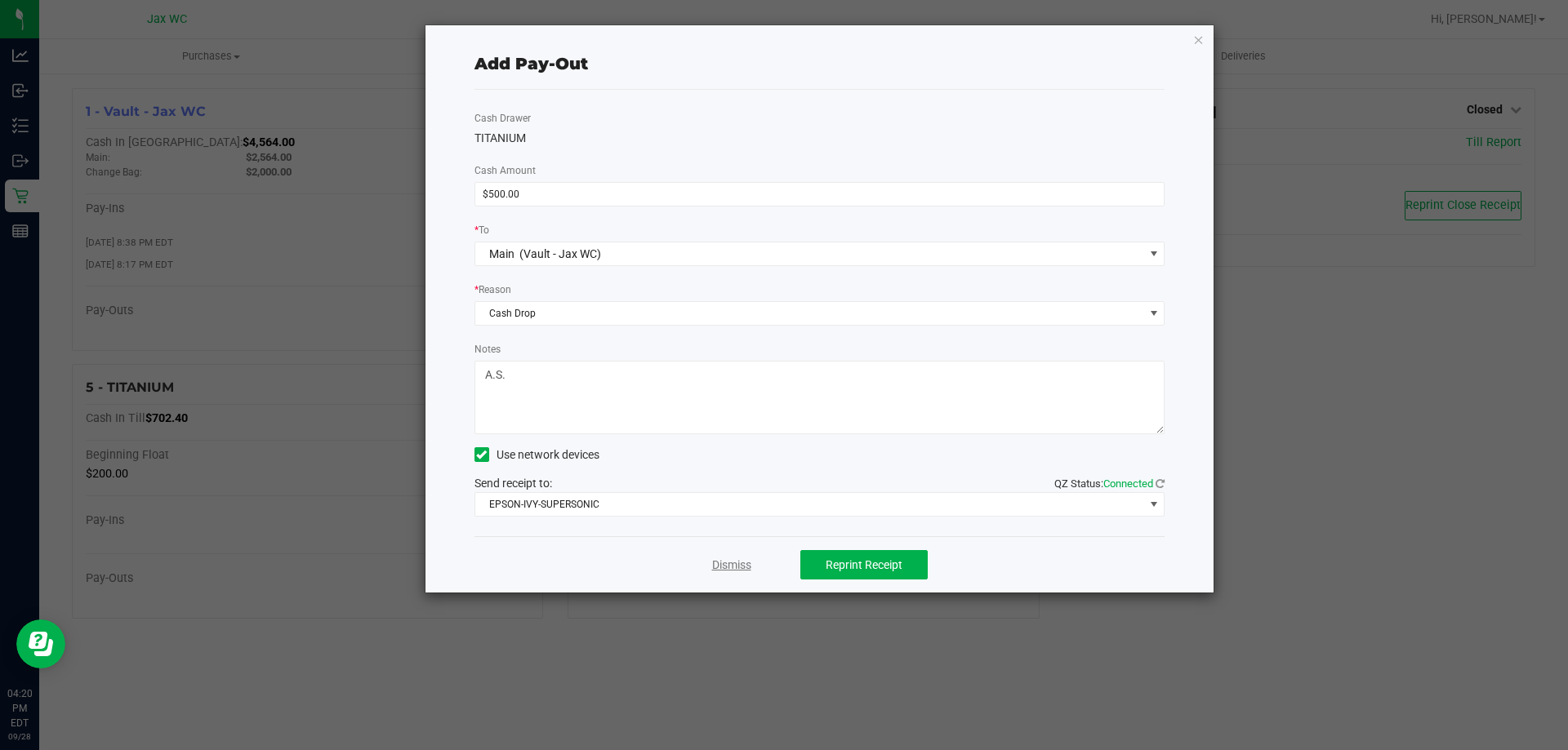
click at [723, 566] on link "Dismiss" at bounding box center [732, 564] width 39 height 17
